Goal: Task Accomplishment & Management: Use online tool/utility

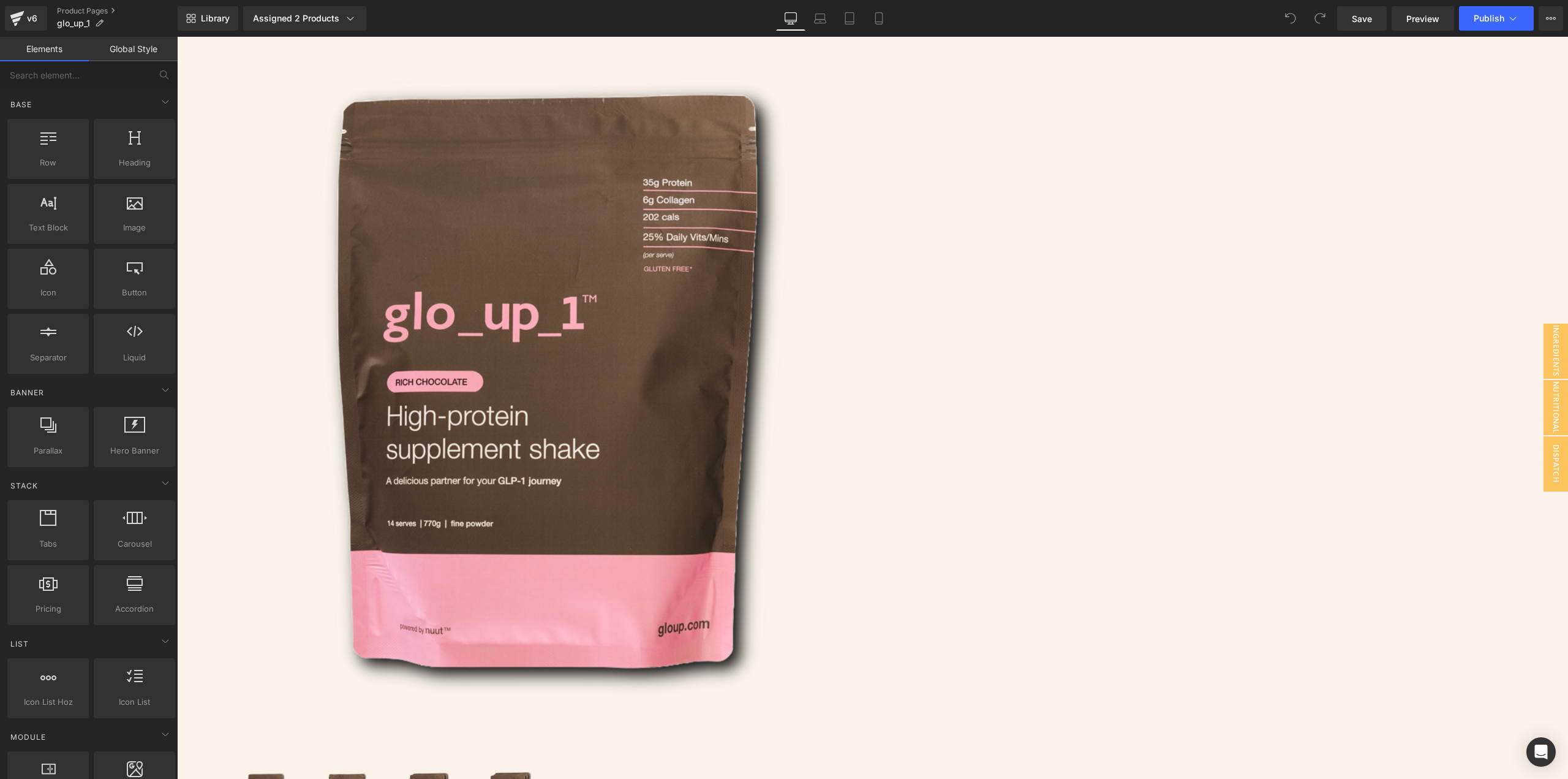
scroll to position [306, 0]
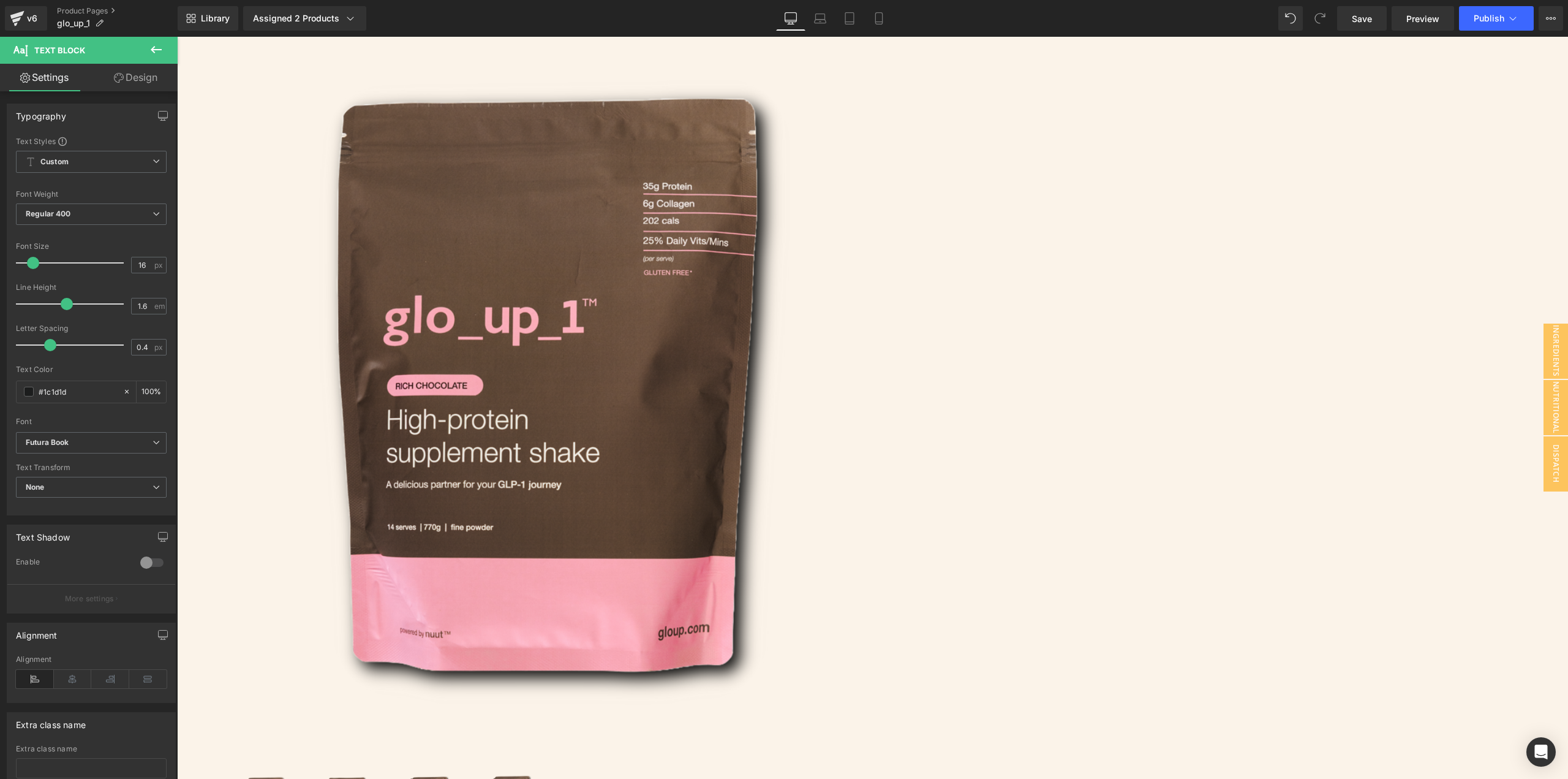
click at [177, 37] on span "Text Block" at bounding box center [177, 37] width 0 height 0
drag, startPoint x: 1057, startPoint y: 593, endPoint x: 1187, endPoint y: 592, distance: 130.0
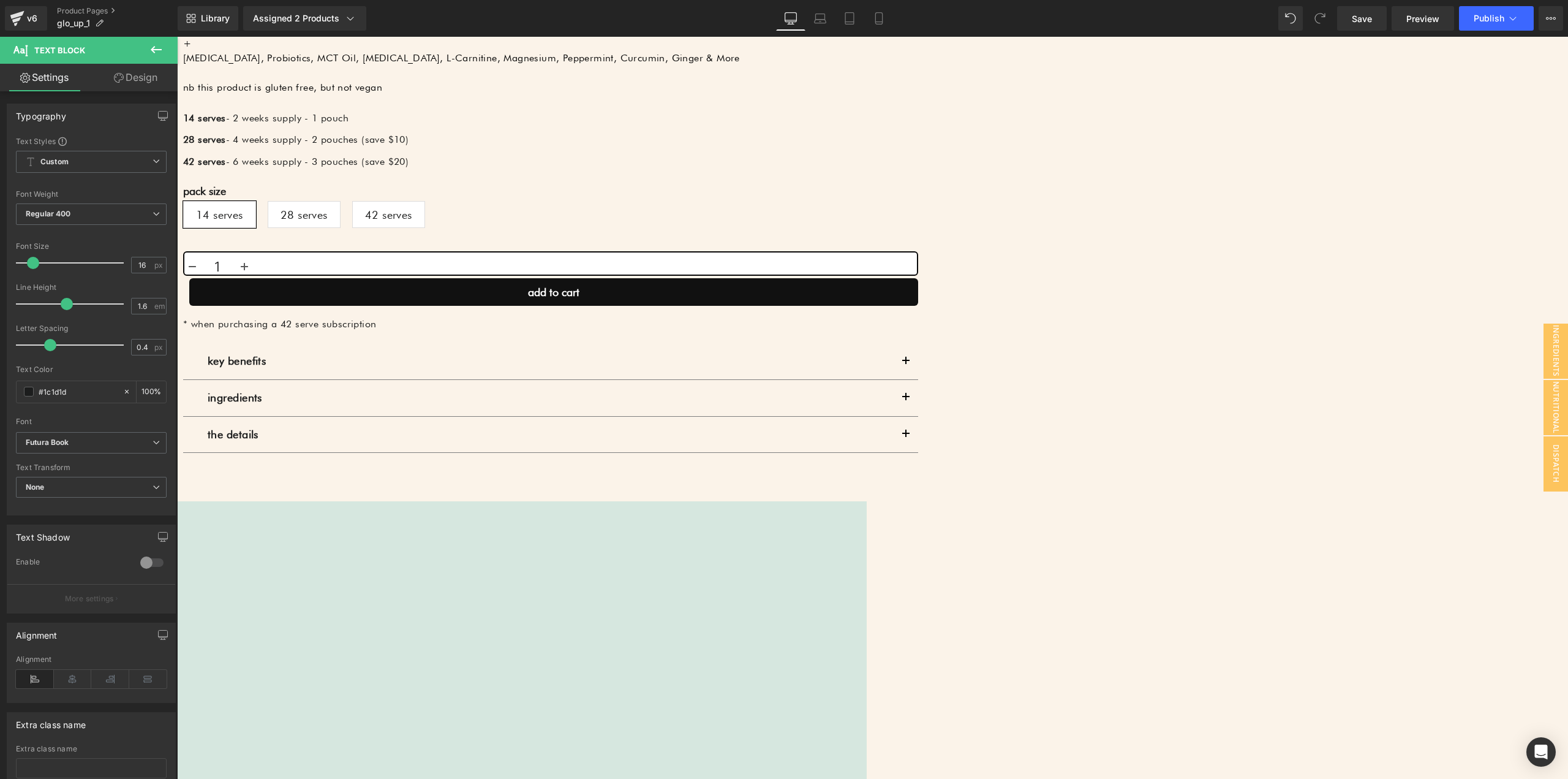
scroll to position [1470, 0]
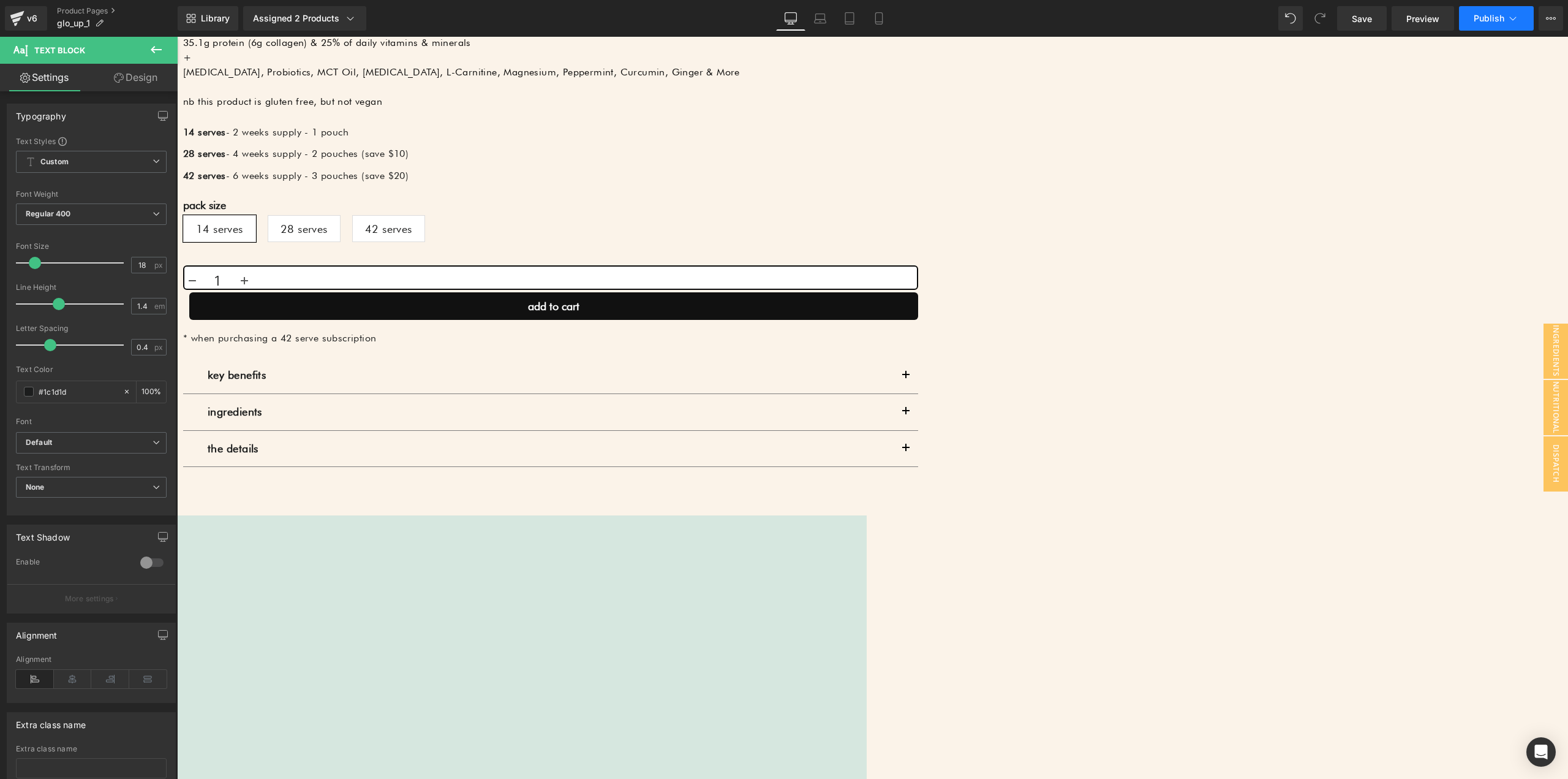
click at [1491, 12] on button "Publish" at bounding box center [1497, 18] width 75 height 24
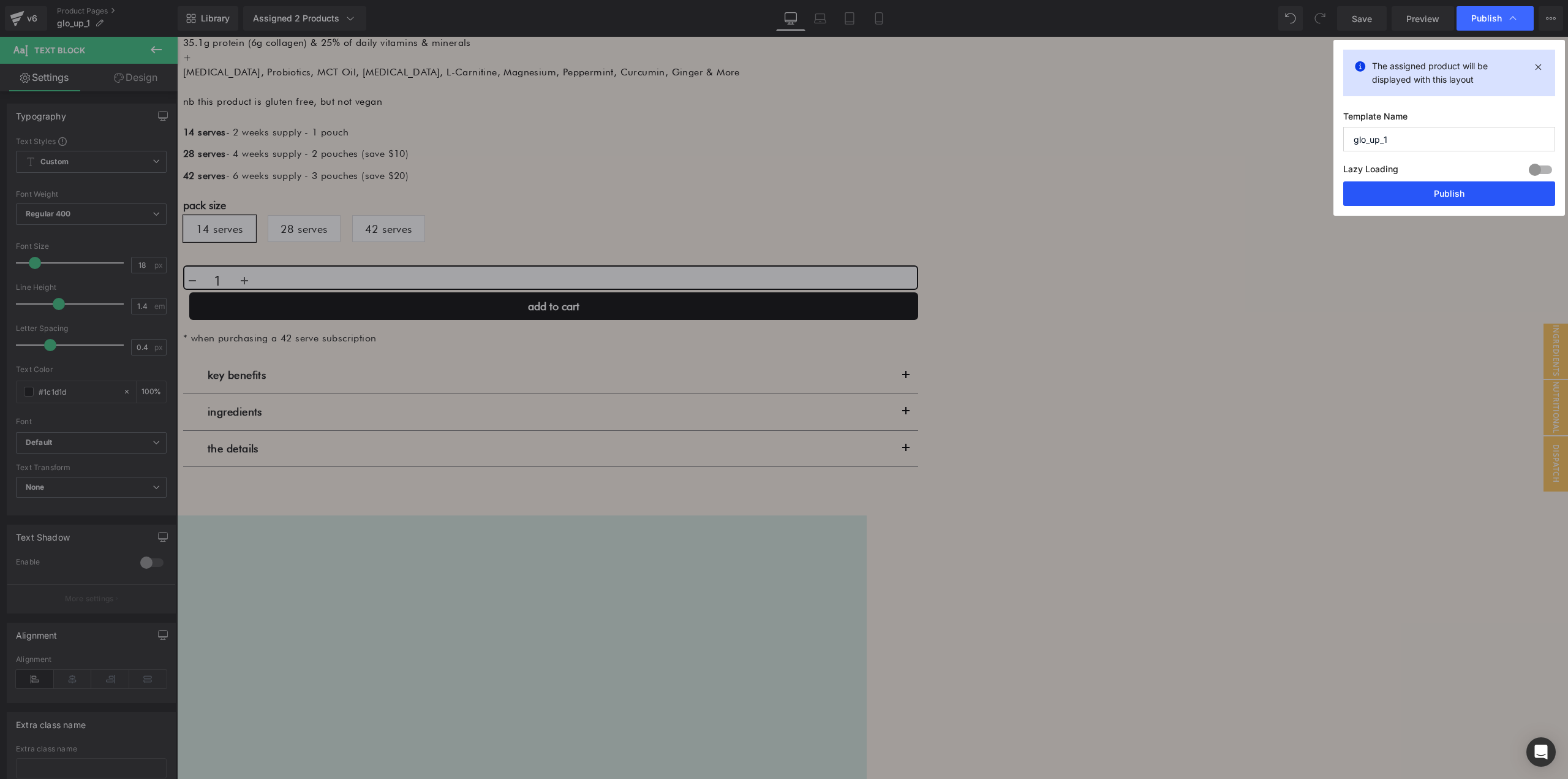
click at [1470, 190] on button "Publish" at bounding box center [1449, 193] width 212 height 24
